Goal: Navigation & Orientation: Understand site structure

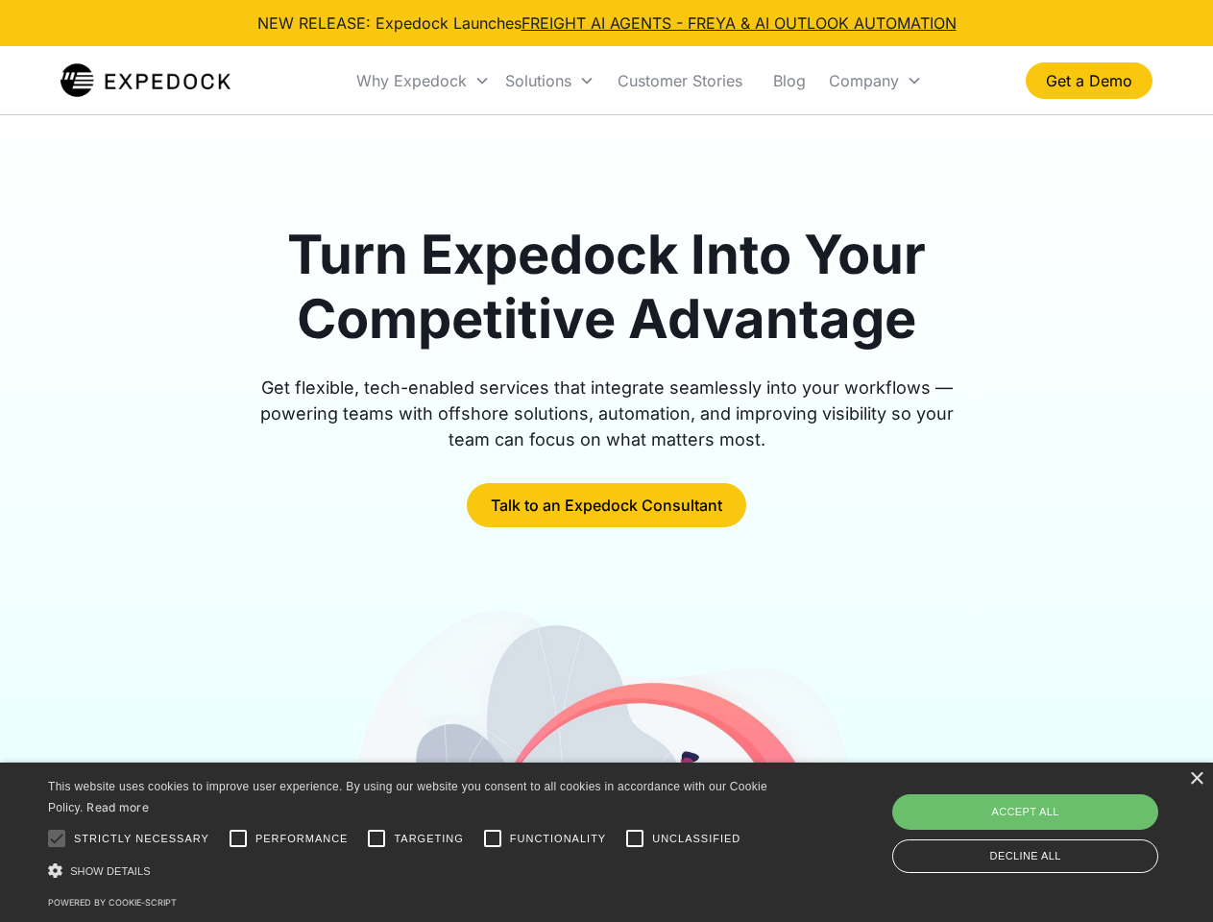
click at [424, 81] on div "Why Expedock" at bounding box center [411, 80] width 110 height 19
click at [549, 81] on div "Solutions" at bounding box center [538, 80] width 66 height 19
click at [875, 81] on div "Company" at bounding box center [864, 80] width 70 height 19
click at [57, 838] on div at bounding box center [56, 838] width 38 height 38
click at [238, 838] on input "Performance" at bounding box center [238, 838] width 38 height 38
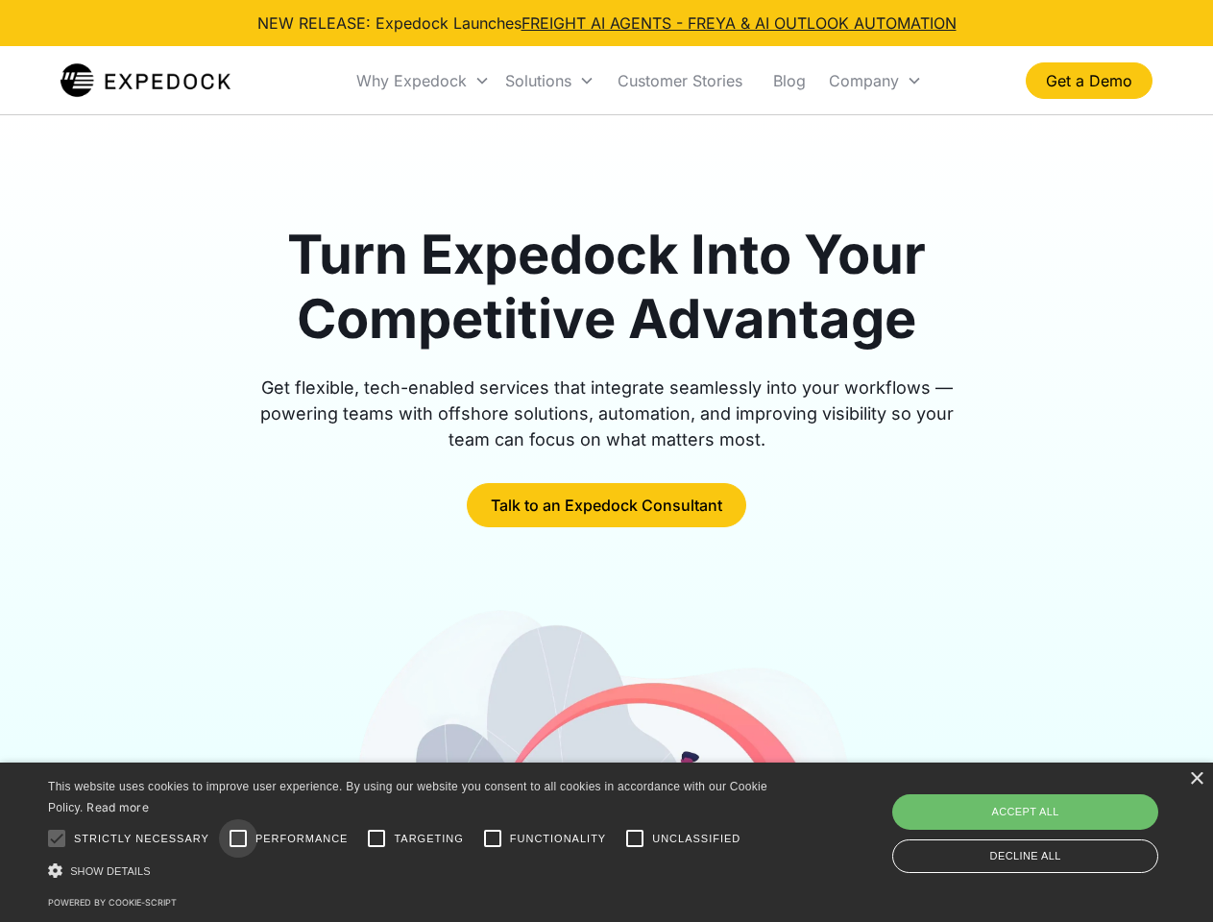
checkbox input "true"
click at [376, 838] on input "Targeting" at bounding box center [376, 838] width 38 height 38
checkbox input "true"
click at [493, 838] on input "Functionality" at bounding box center [492, 838] width 38 height 38
checkbox input "true"
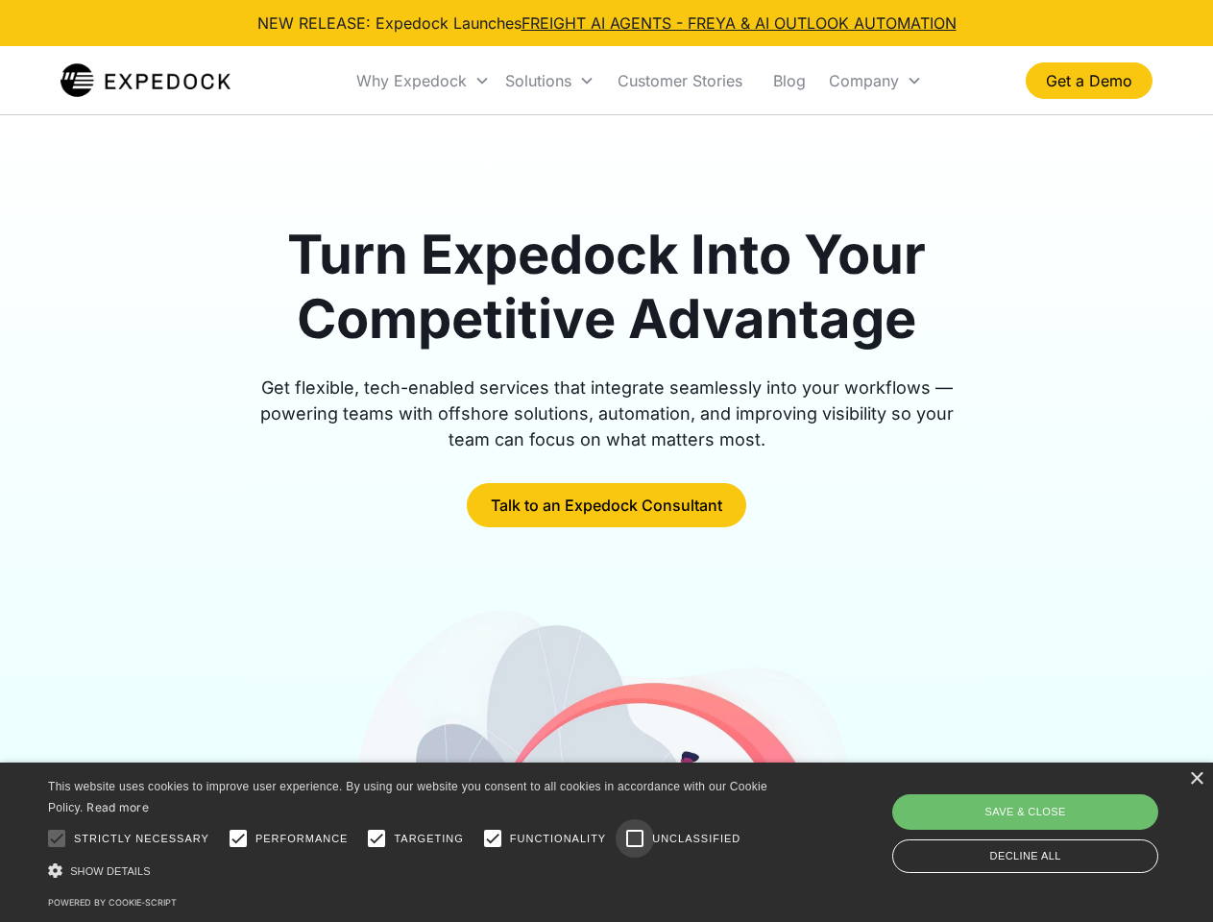
click at [635, 838] on input "Unclassified" at bounding box center [635, 838] width 38 height 38
checkbox input "true"
click at [411, 870] on div "Show details Hide details" at bounding box center [411, 871] width 726 height 20
